Goal: Information Seeking & Learning: Check status

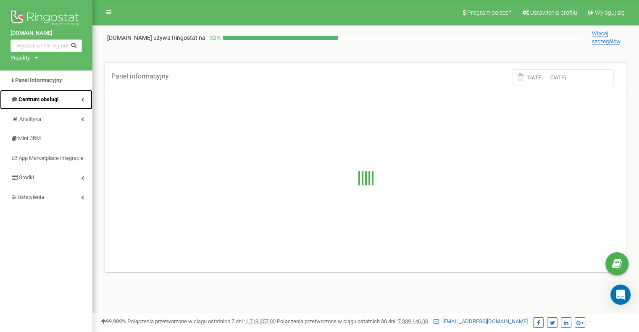
drag, startPoint x: 0, startPoint y: 0, endPoint x: 73, endPoint y: 100, distance: 123.6
click at [73, 100] on link "Centrum obsługi" at bounding box center [46, 100] width 92 height 20
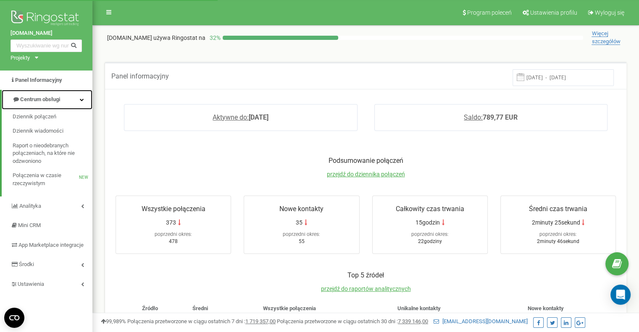
click at [73, 100] on link "Centrum obsługi" at bounding box center [47, 100] width 91 height 20
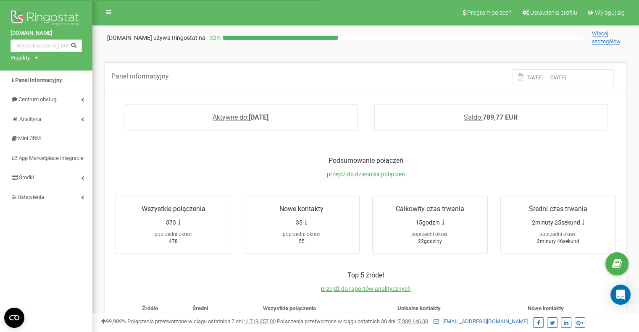
click at [39, 61] on div "bookinghost-owners.com Projekty Bookinghost-BOK.com bookinghost-owners.com" at bounding box center [46, 35] width 92 height 71
click at [37, 57] on icon at bounding box center [36, 58] width 3 height 2
click at [44, 76] on link "[DOMAIN_NAME]" at bounding box center [35, 78] width 38 height 4
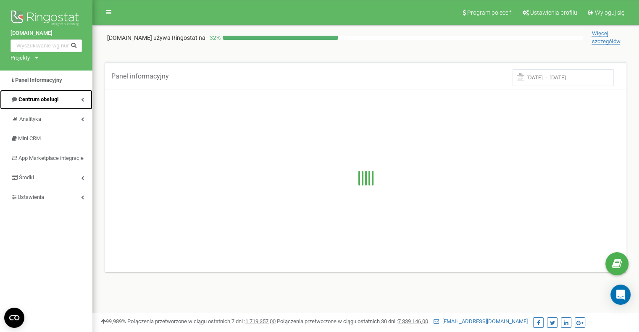
click at [75, 99] on link "Centrum obsługi" at bounding box center [46, 100] width 92 height 20
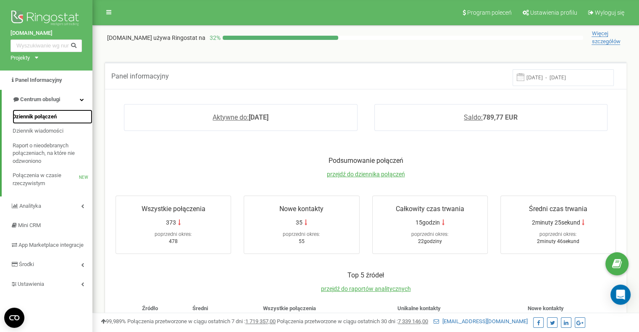
click at [39, 117] on span "Dziennik połączeń" at bounding box center [35, 117] width 44 height 8
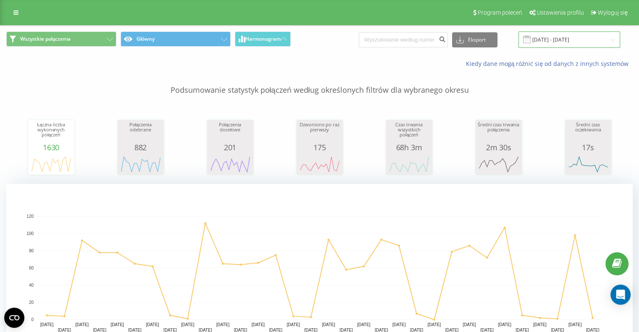
click at [547, 39] on input "19.07.2025 - 19.08.2025" at bounding box center [570, 40] width 102 height 16
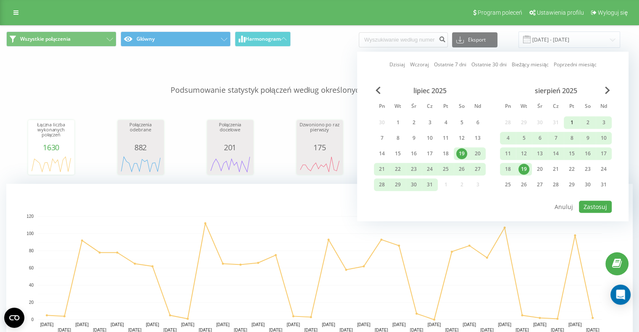
click at [571, 121] on div "1" at bounding box center [572, 122] width 11 height 11
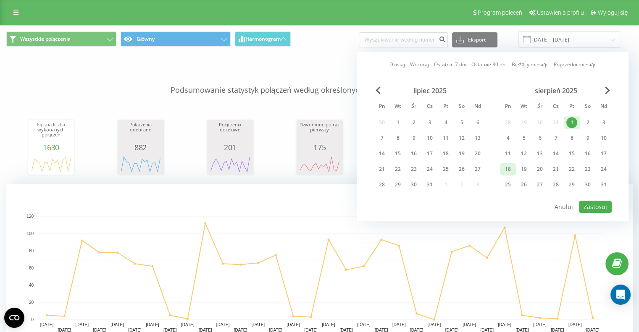
click at [509, 169] on div "18" at bounding box center [508, 169] width 11 height 11
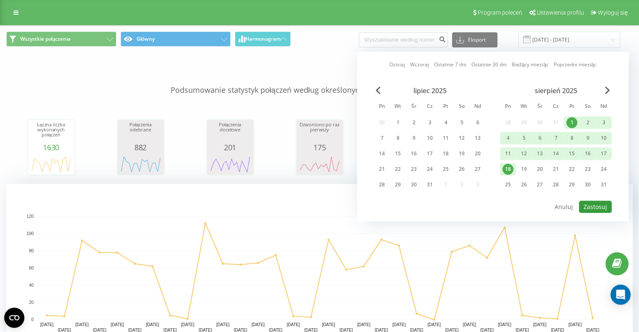
click at [598, 201] on button "Zastosuj" at bounding box center [595, 207] width 33 height 12
type input "01.08.2025 - 18.08.2025"
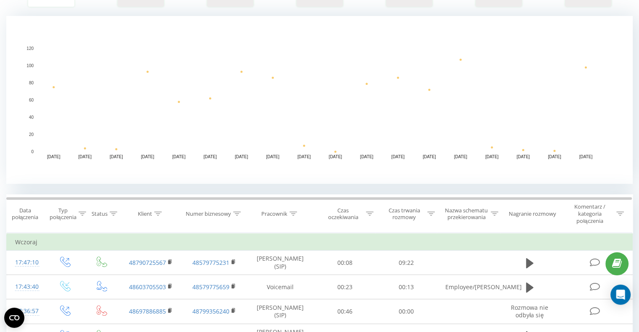
scroll to position [210, 0]
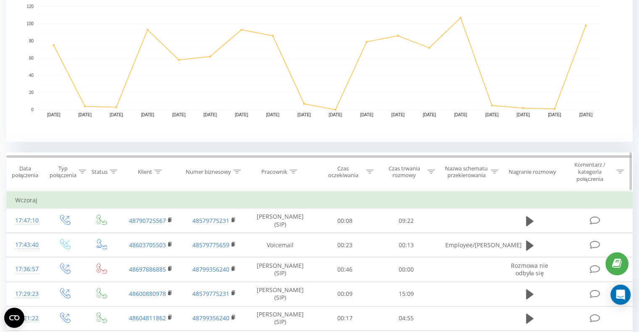
click at [77, 173] on div "Typ połączenia" at bounding box center [68, 172] width 36 height 14
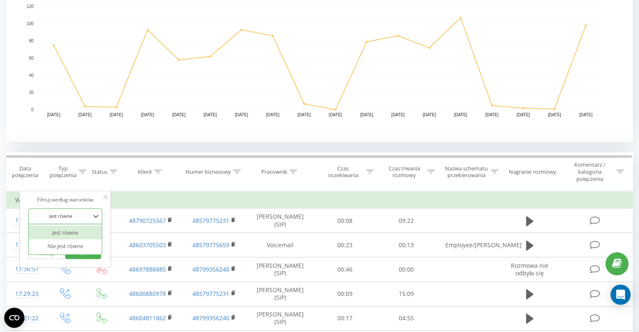
click at [80, 213] on div at bounding box center [61, 216] width 60 height 8
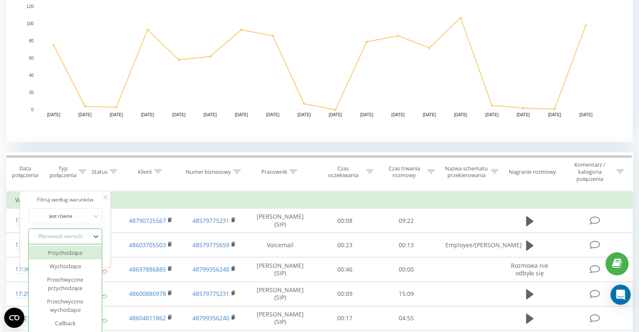
click at [82, 237] on div "6 results available. Use Up and Down to choose options, press Enter to select t…" at bounding box center [65, 237] width 74 height 16
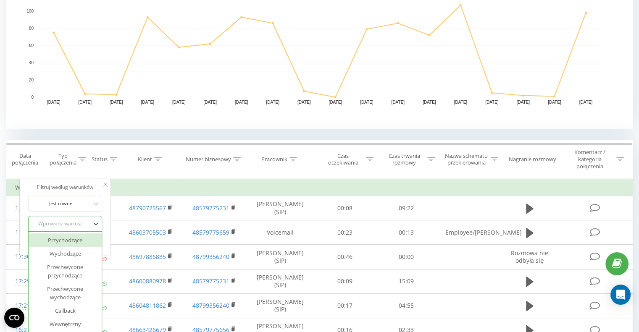
click at [77, 241] on div "Przychodzące" at bounding box center [65, 240] width 73 height 13
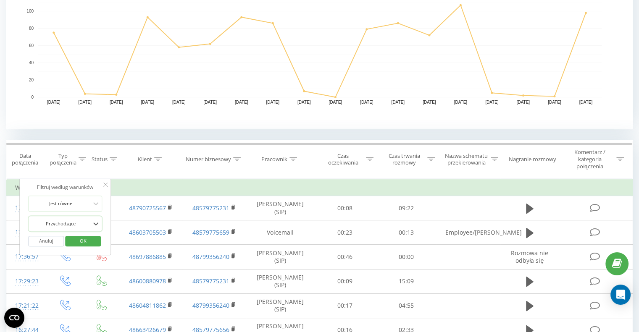
click at [77, 241] on span "OK" at bounding box center [83, 241] width 24 height 13
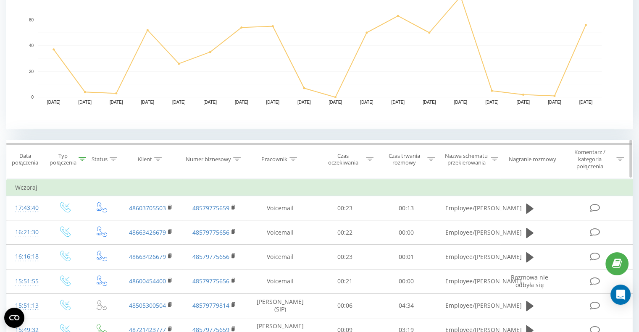
click at [364, 160] on div "Czas oczekiwania" at bounding box center [348, 160] width 52 height 14
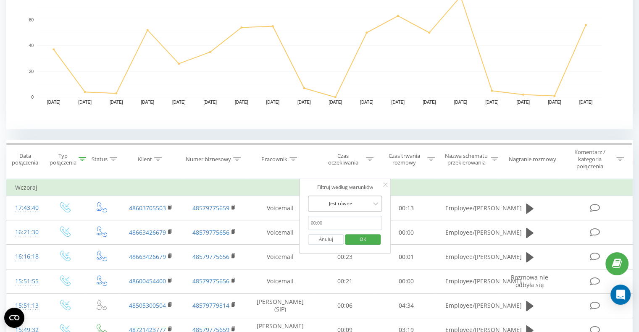
click at [363, 198] on div "Jest równe" at bounding box center [340, 204] width 61 height 13
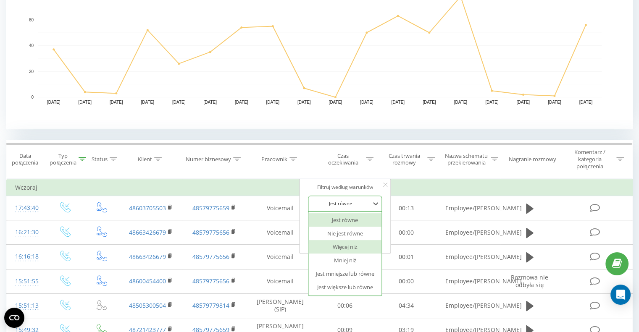
click at [362, 250] on div "Więcej niż" at bounding box center [345, 246] width 73 height 13
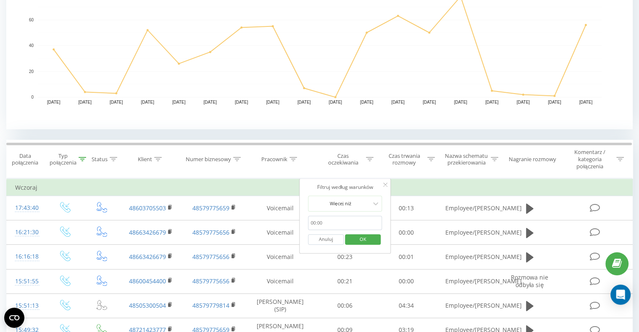
click at [331, 221] on input "text" at bounding box center [345, 223] width 74 height 15
type input "00:10"
click at [365, 237] on span "OK" at bounding box center [363, 239] width 24 height 13
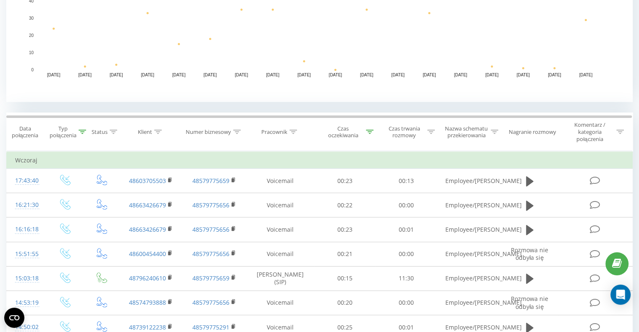
scroll to position [264, 0]
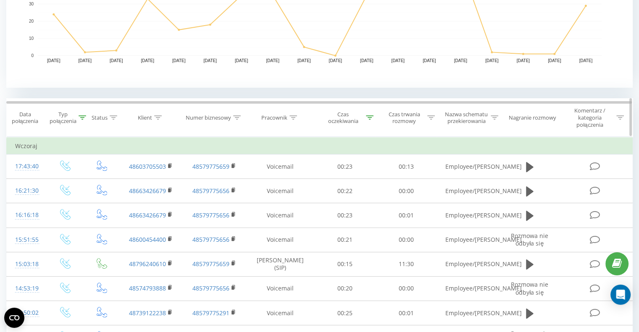
click at [431, 120] on div at bounding box center [431, 117] width 8 height 7
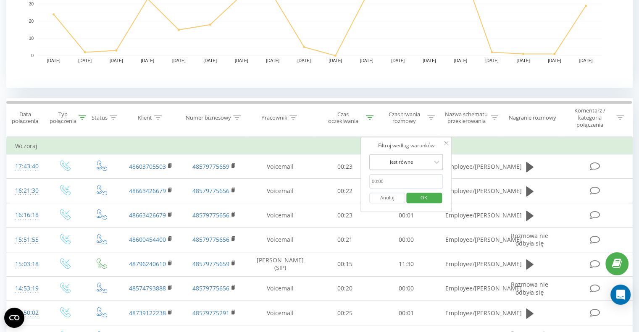
click at [414, 163] on div at bounding box center [402, 162] width 60 height 8
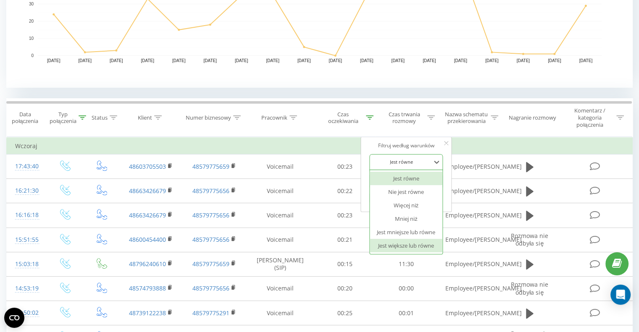
click at [423, 244] on div "Jest większe lub równe" at bounding box center [406, 245] width 73 height 13
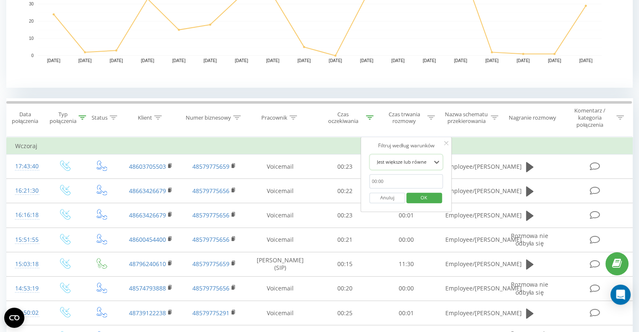
click at [400, 179] on input "text" at bounding box center [406, 181] width 74 height 15
click at [422, 196] on span "OK" at bounding box center [424, 197] width 24 height 13
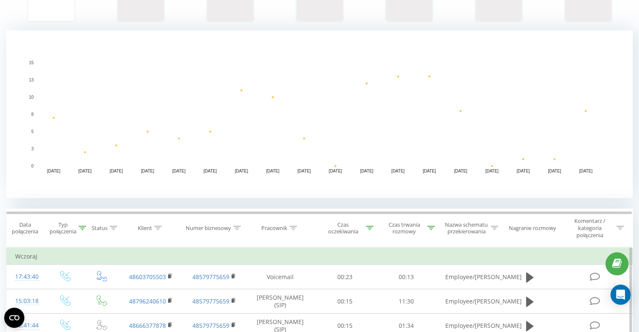
scroll to position [210, 0]
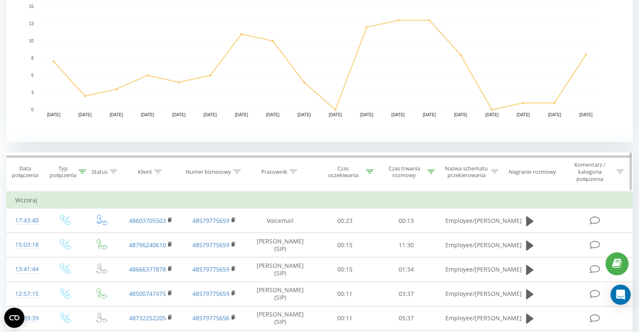
click at [430, 171] on icon at bounding box center [431, 172] width 8 height 4
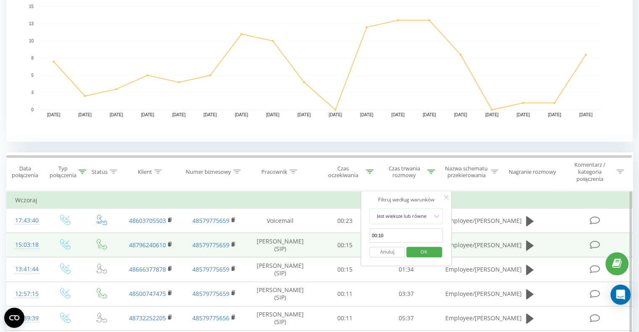
drag, startPoint x: 398, startPoint y: 232, endPoint x: 336, endPoint y: 233, distance: 61.8
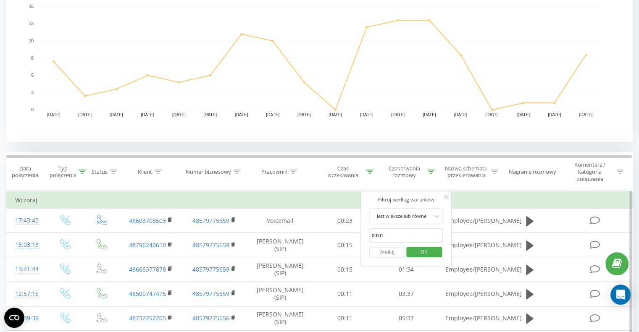
type input "00:01"
click at [429, 250] on span "OK" at bounding box center [424, 251] width 24 height 13
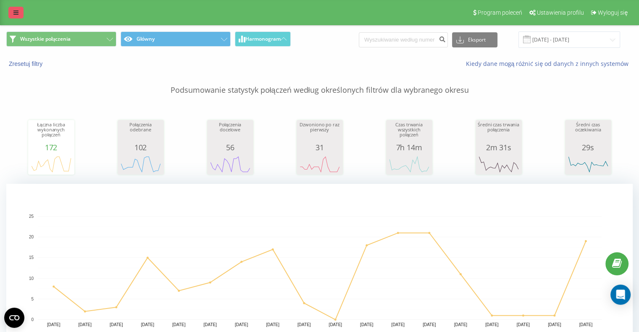
click at [16, 10] on icon at bounding box center [15, 13] width 5 height 6
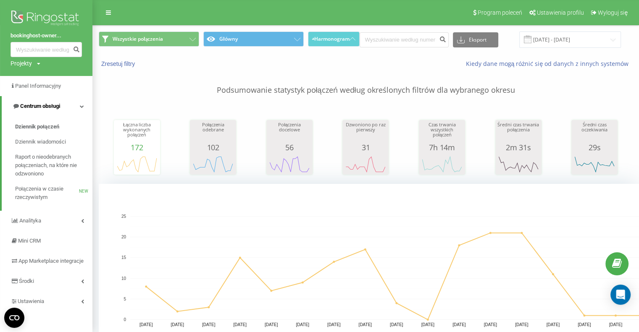
click at [54, 108] on span "Centrum obsługi" at bounding box center [40, 106] width 40 height 6
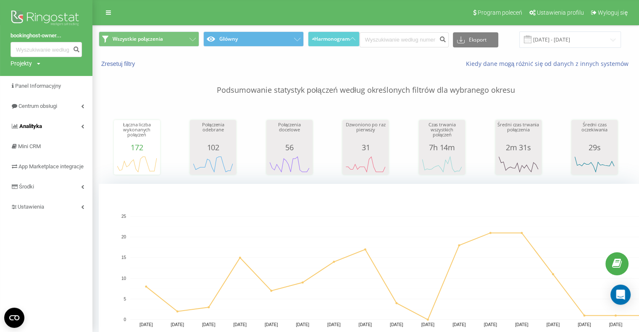
click at [63, 129] on link "Analityka" at bounding box center [46, 126] width 92 height 20
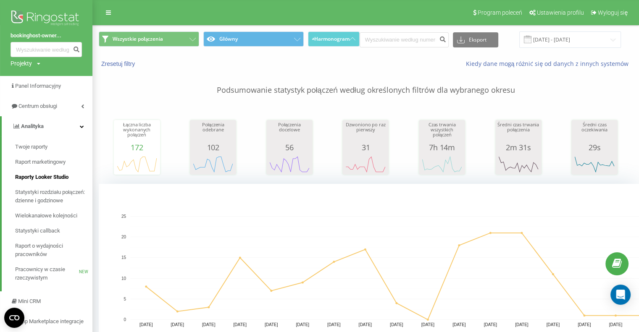
click at [48, 173] on link "Raporty Looker Studio" at bounding box center [53, 177] width 77 height 15
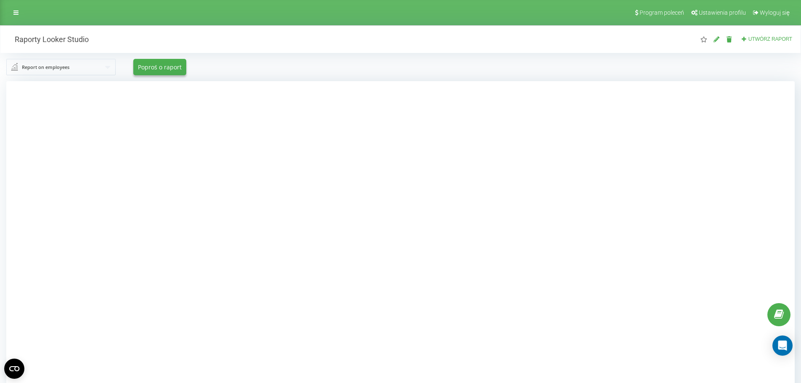
click at [76, 71] on input "text" at bounding box center [61, 66] width 108 height 15
drag, startPoint x: 71, startPoint y: 71, endPoint x: 65, endPoint y: 52, distance: 19.9
click at [72, 70] on input "text" at bounding box center [61, 66] width 109 height 15
click at [14, 8] on link at bounding box center [15, 13] width 15 height 12
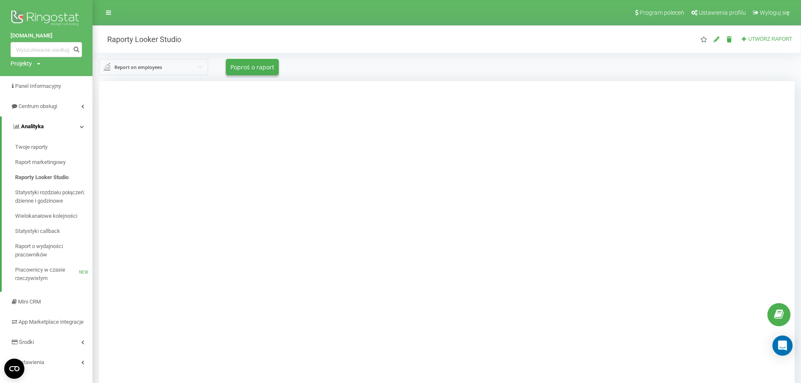
click at [77, 127] on link "Analityka" at bounding box center [47, 126] width 91 height 20
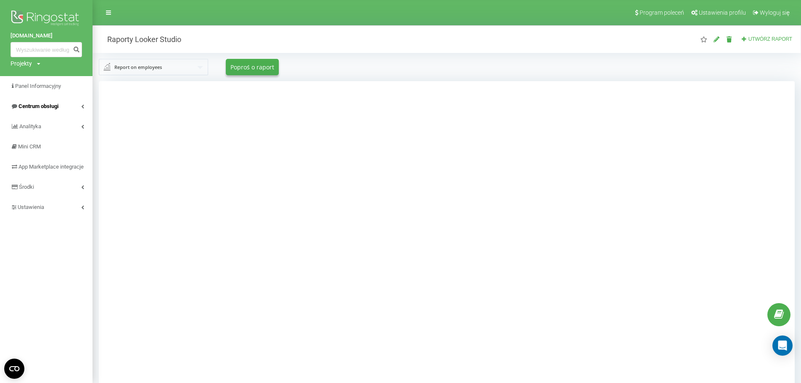
click at [77, 104] on link "Centrum obsługi" at bounding box center [46, 106] width 92 height 20
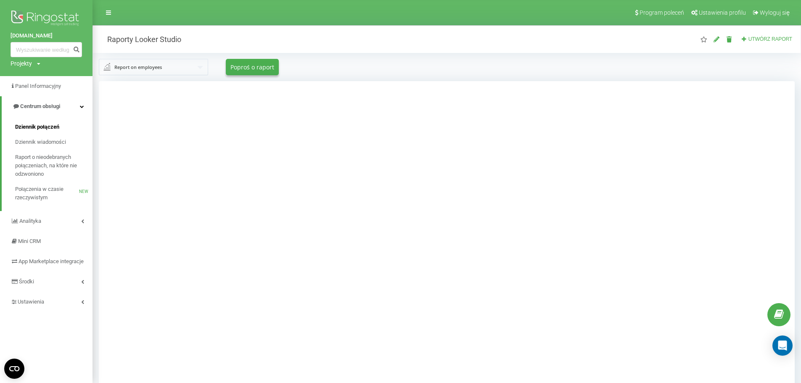
click at [44, 128] on span "Dziennik połączeń" at bounding box center [37, 127] width 44 height 8
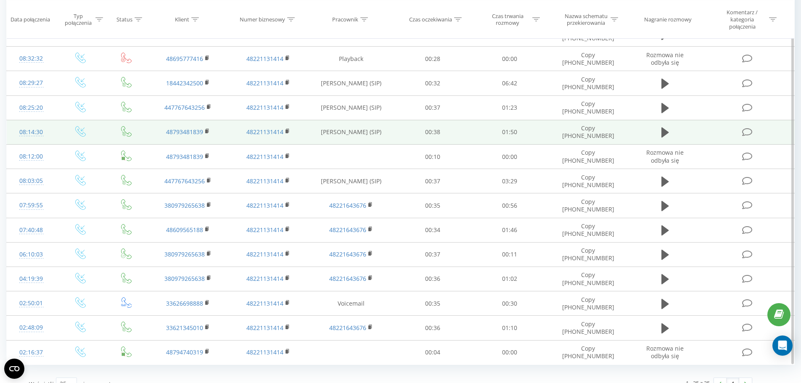
scroll to position [679, 0]
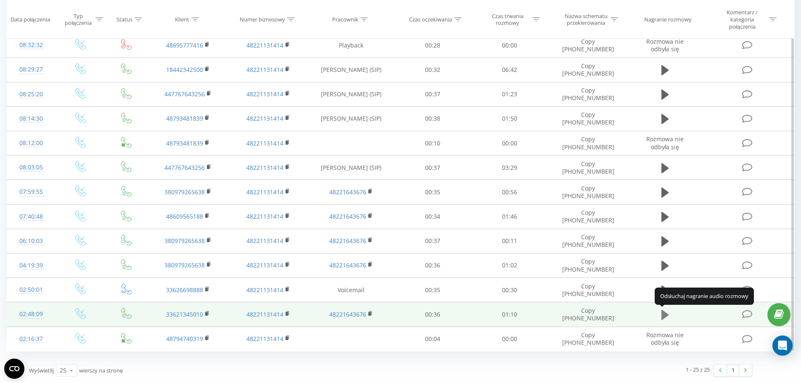
click at [662, 313] on icon at bounding box center [665, 315] width 8 height 10
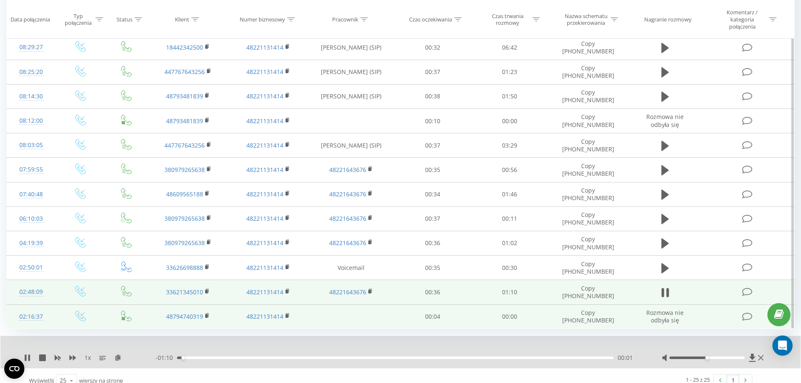
scroll to position [711, 0]
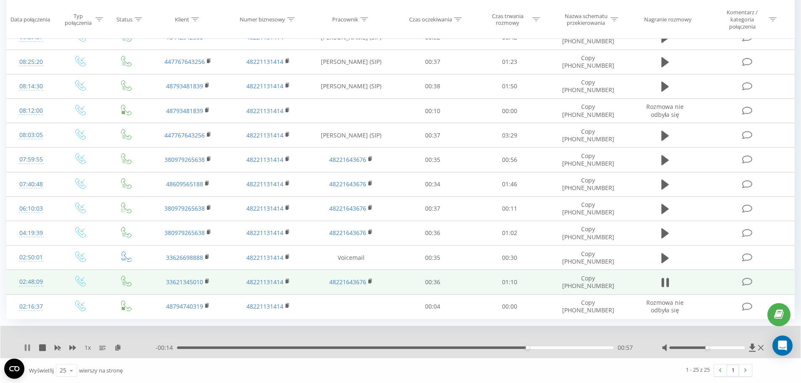
click at [29, 345] on icon at bounding box center [29, 347] width 2 height 7
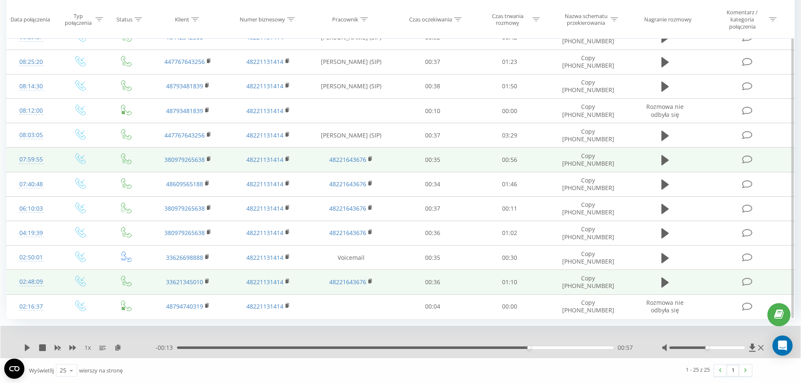
scroll to position [669, 0]
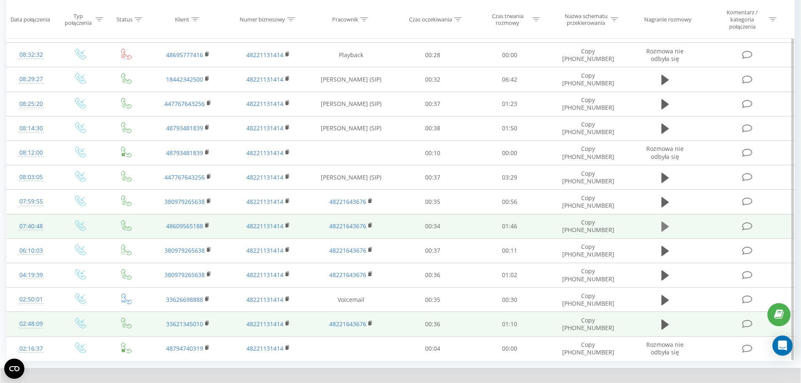
click at [668, 228] on icon at bounding box center [665, 227] width 8 height 12
click at [666, 227] on icon at bounding box center [665, 227] width 8 height 12
click at [666, 227] on icon at bounding box center [665, 226] width 8 height 10
click at [593, 374] on div at bounding box center [394, 378] width 593 height 9
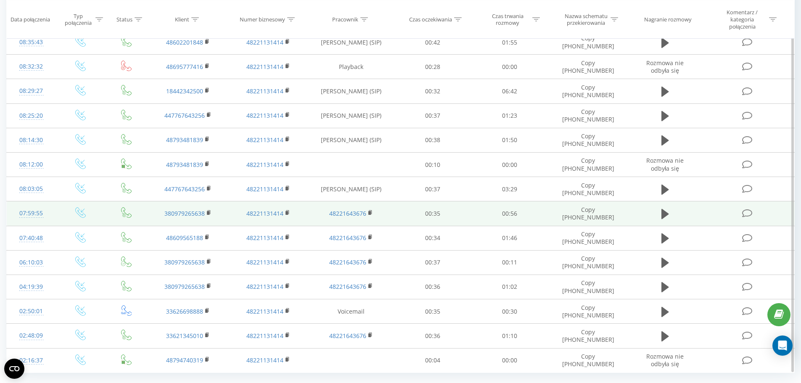
scroll to position [672, 0]
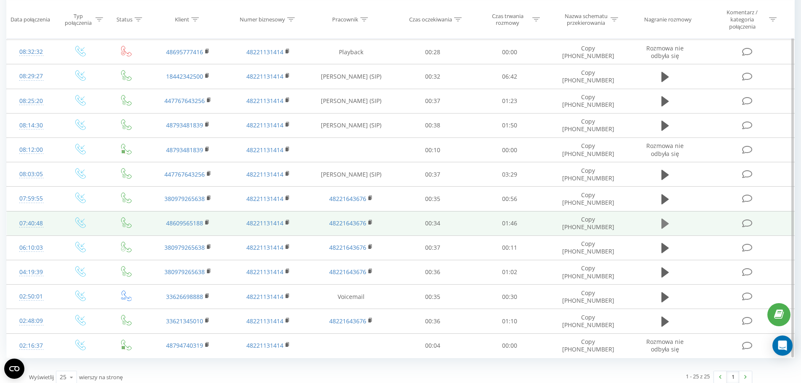
click at [667, 225] on icon at bounding box center [665, 224] width 8 height 12
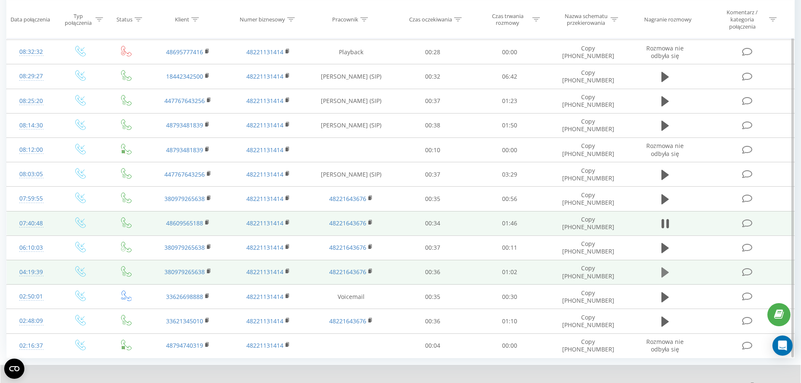
click at [666, 271] on icon at bounding box center [665, 272] width 8 height 10
